Goal: Transaction & Acquisition: Book appointment/travel/reservation

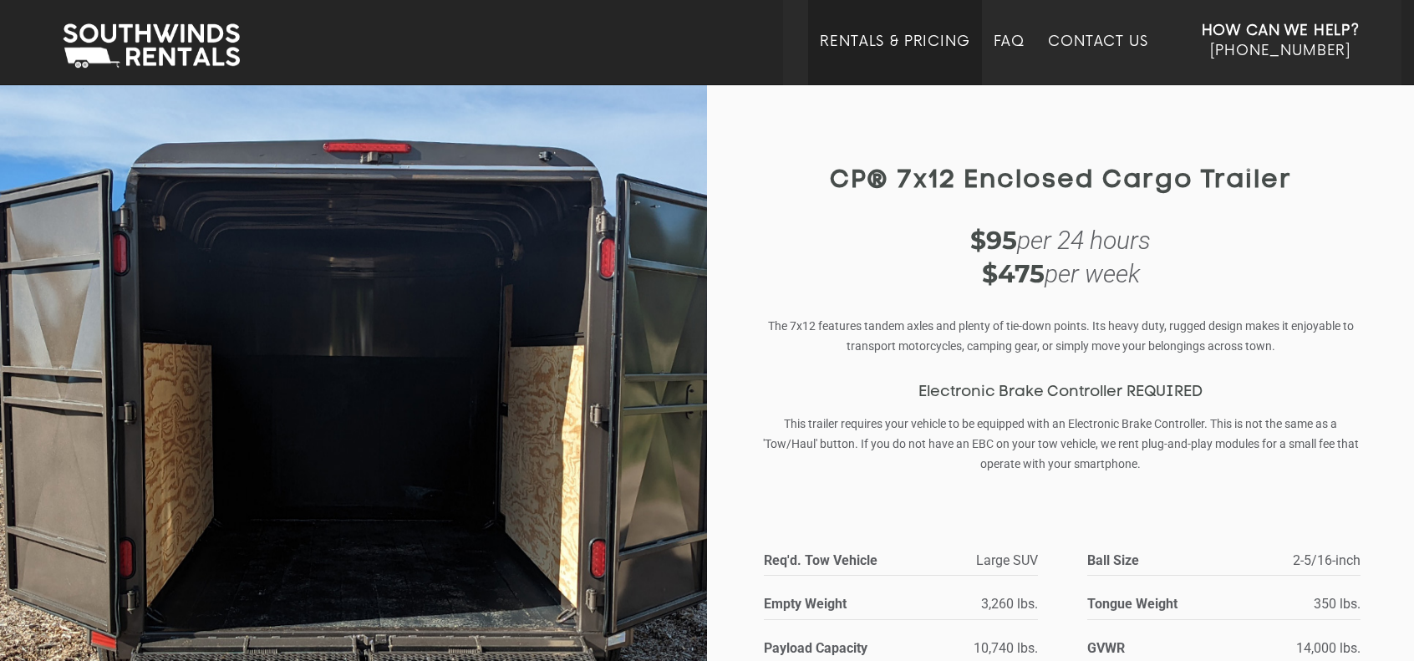
click at [857, 54] on link "Rentals & Pricing" at bounding box center [895, 59] width 150 height 52
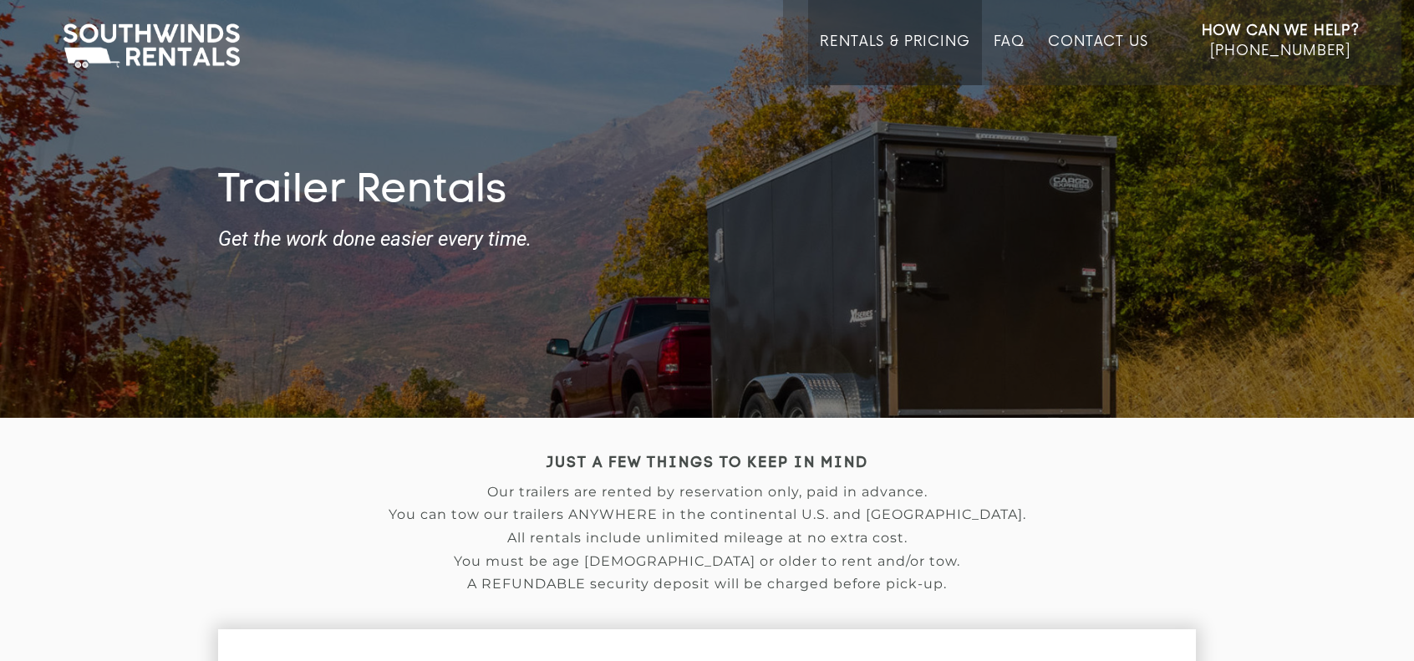
type input "[DATE]"
